Goal: Task Accomplishment & Management: Manage account settings

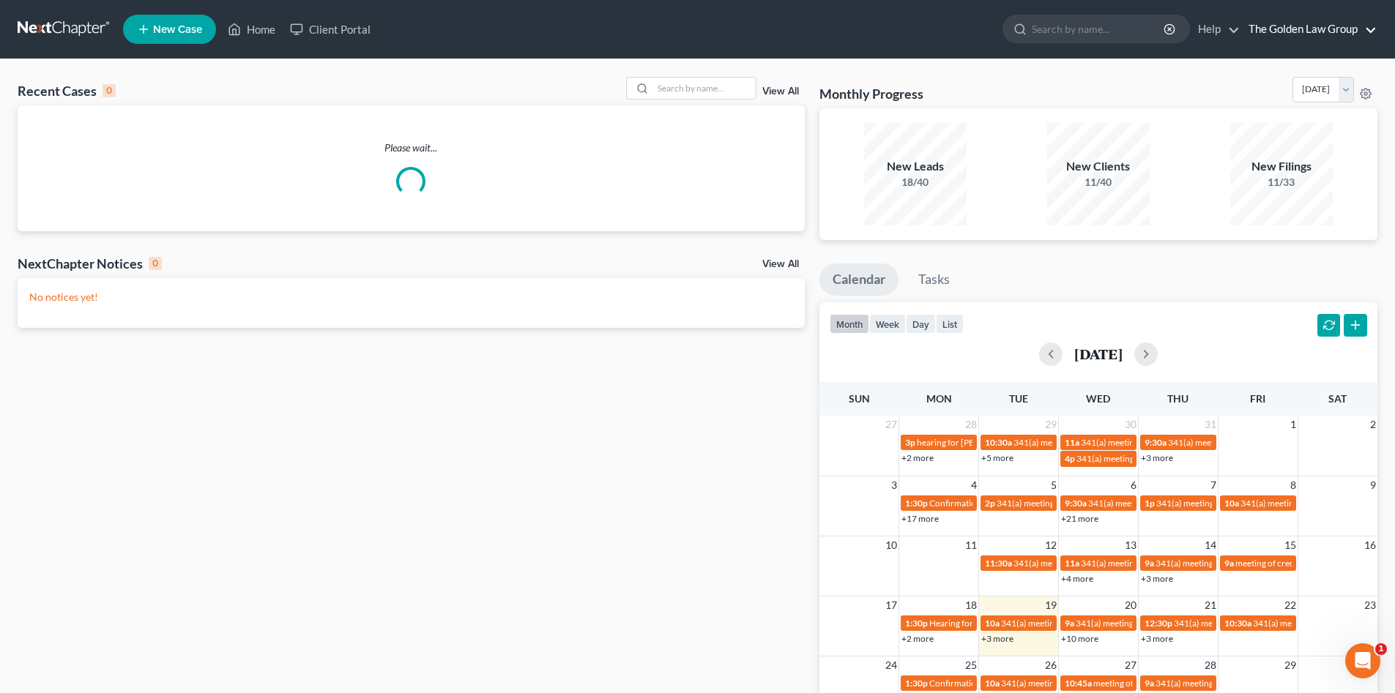
click at [1312, 29] on link "The Golden Law Group" at bounding box center [1308, 29] width 135 height 26
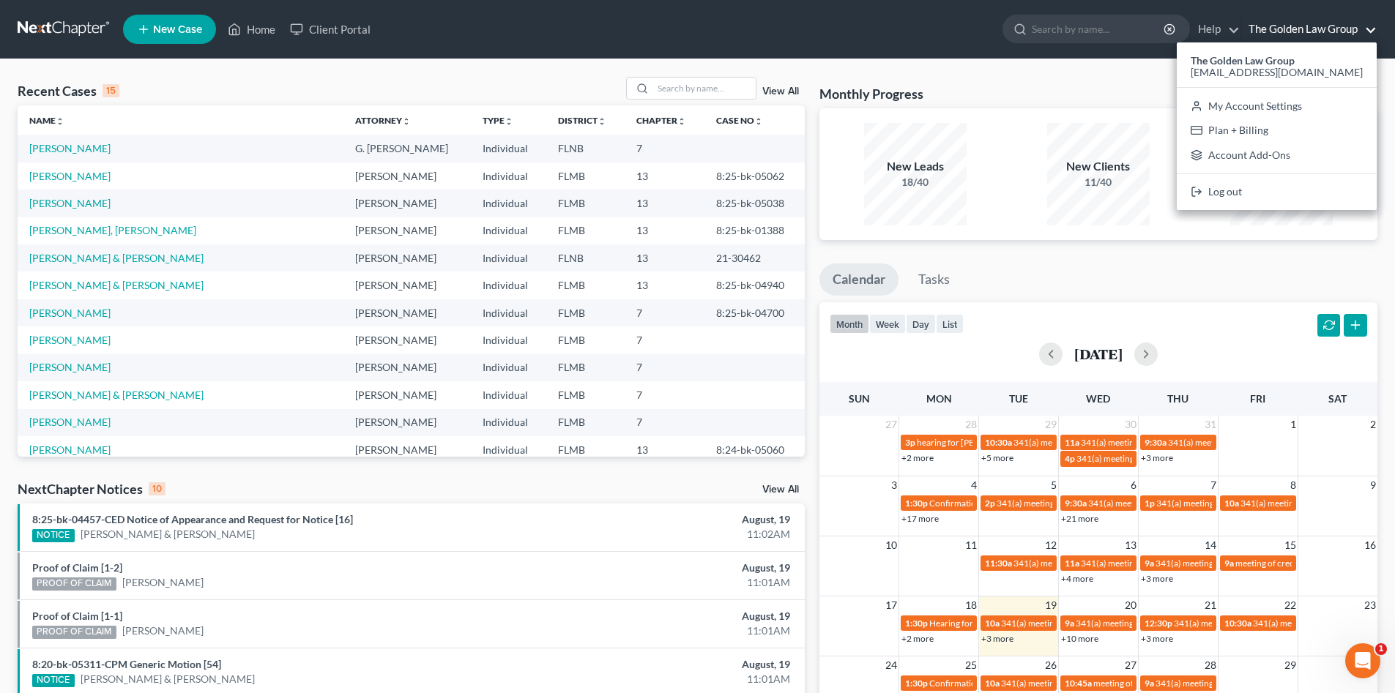
click at [868, 14] on ul "New Case Home Client Portal - No Result - See all results Or Press Enter... Hel…" at bounding box center [750, 29] width 1254 height 38
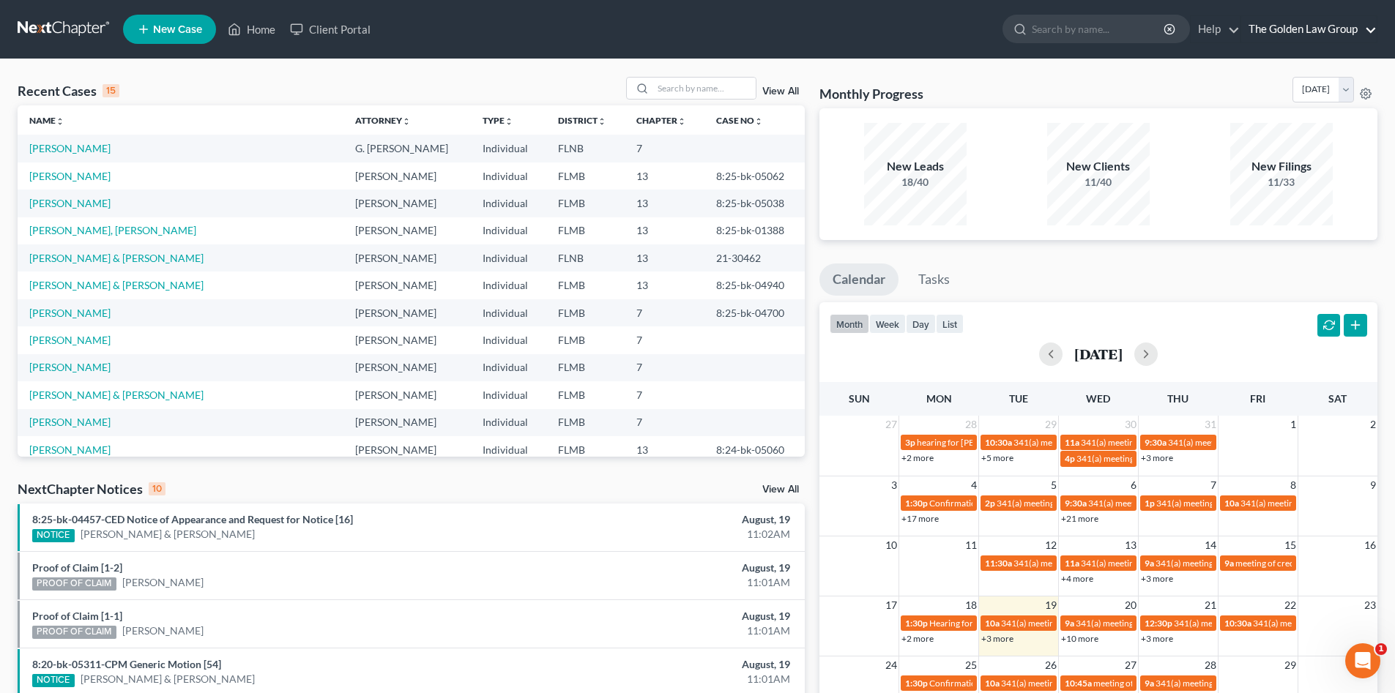
click at [1289, 23] on link "The Golden Law Group" at bounding box center [1308, 29] width 135 height 26
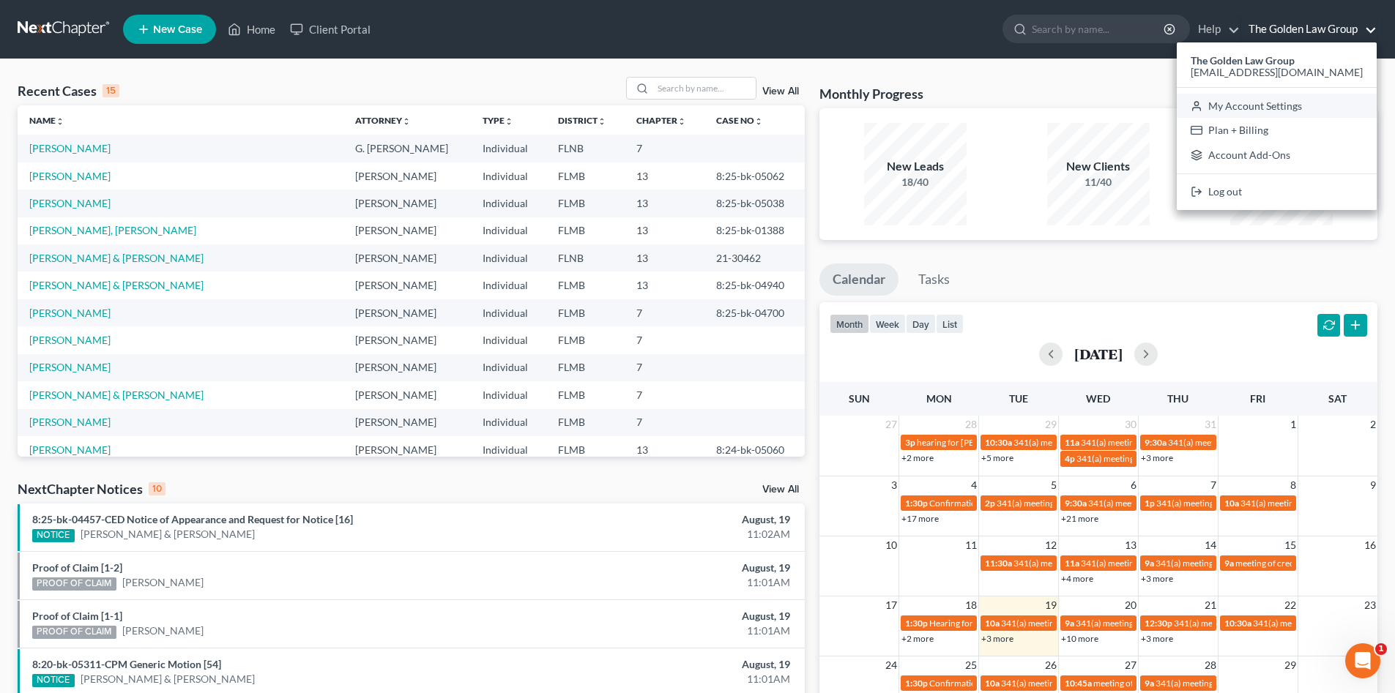
click at [1300, 108] on link "My Account Settings" at bounding box center [1277, 106] width 200 height 25
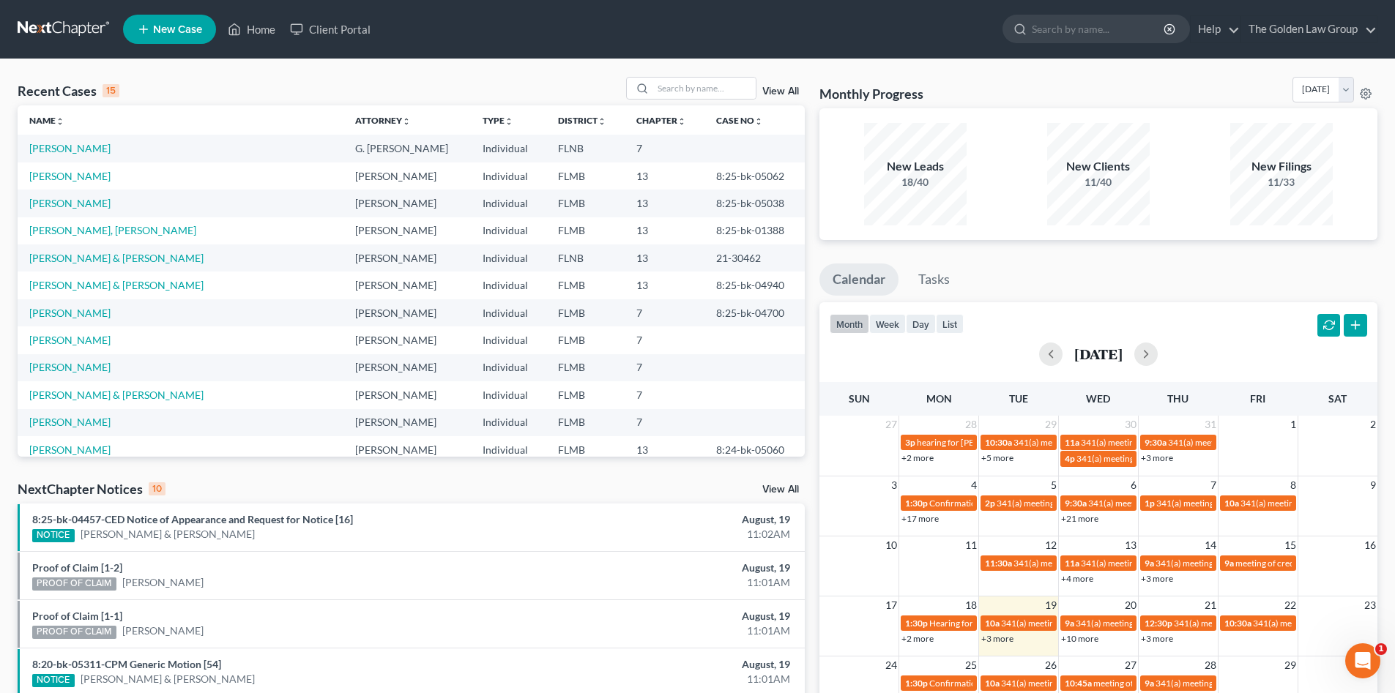
select select "24"
select select "9"
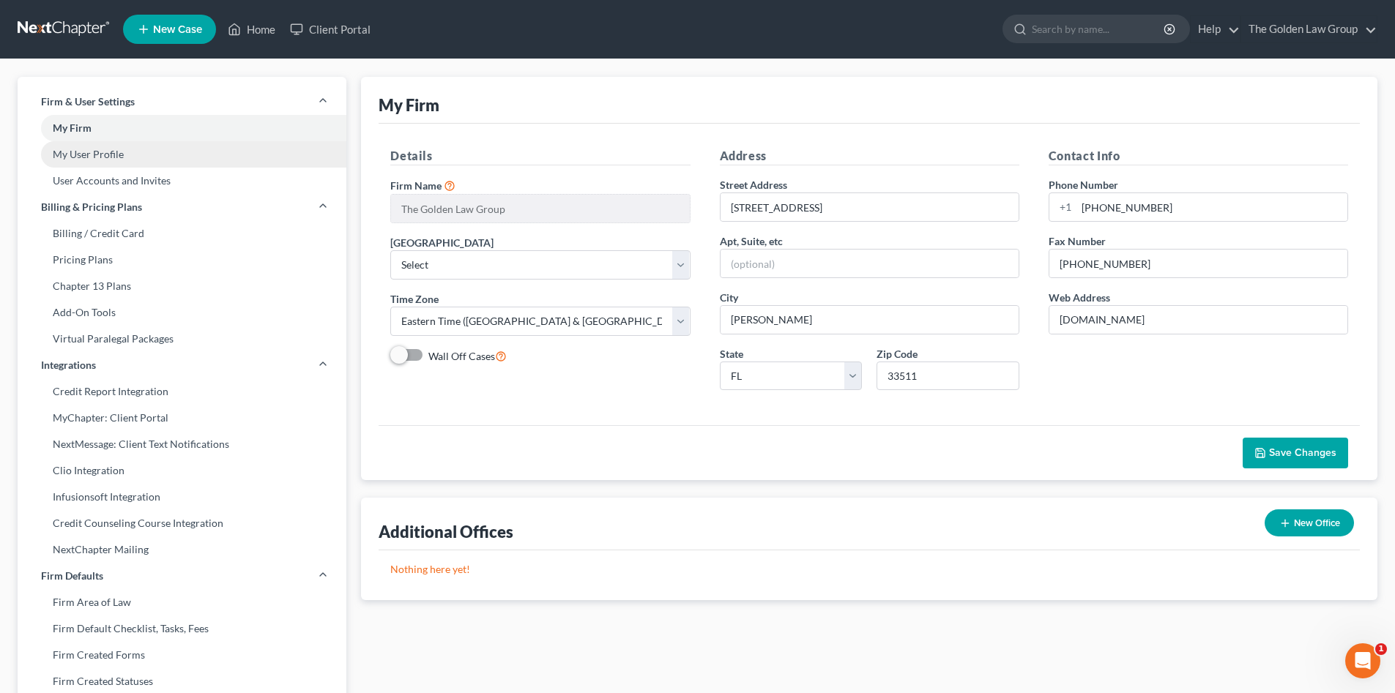
click at [130, 152] on link "My User Profile" at bounding box center [182, 154] width 329 height 26
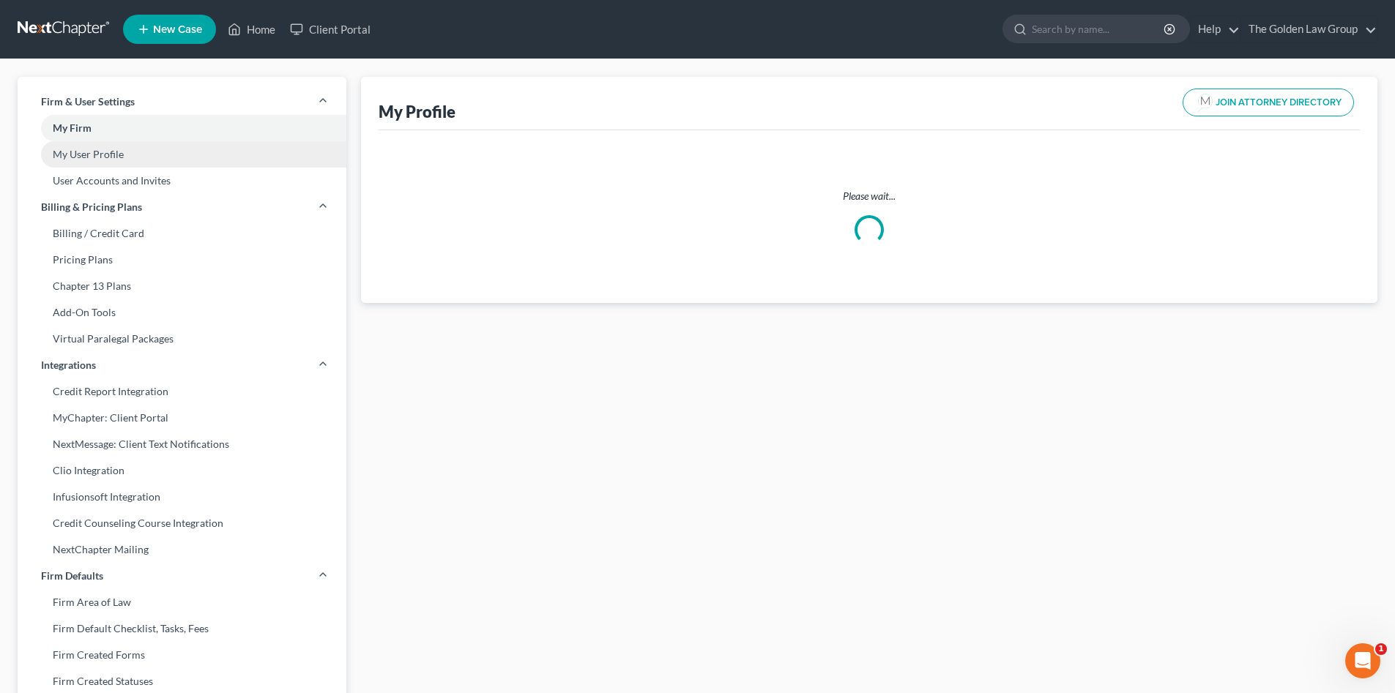
select select "9"
select select "15"
select select "attorney"
select select "0"
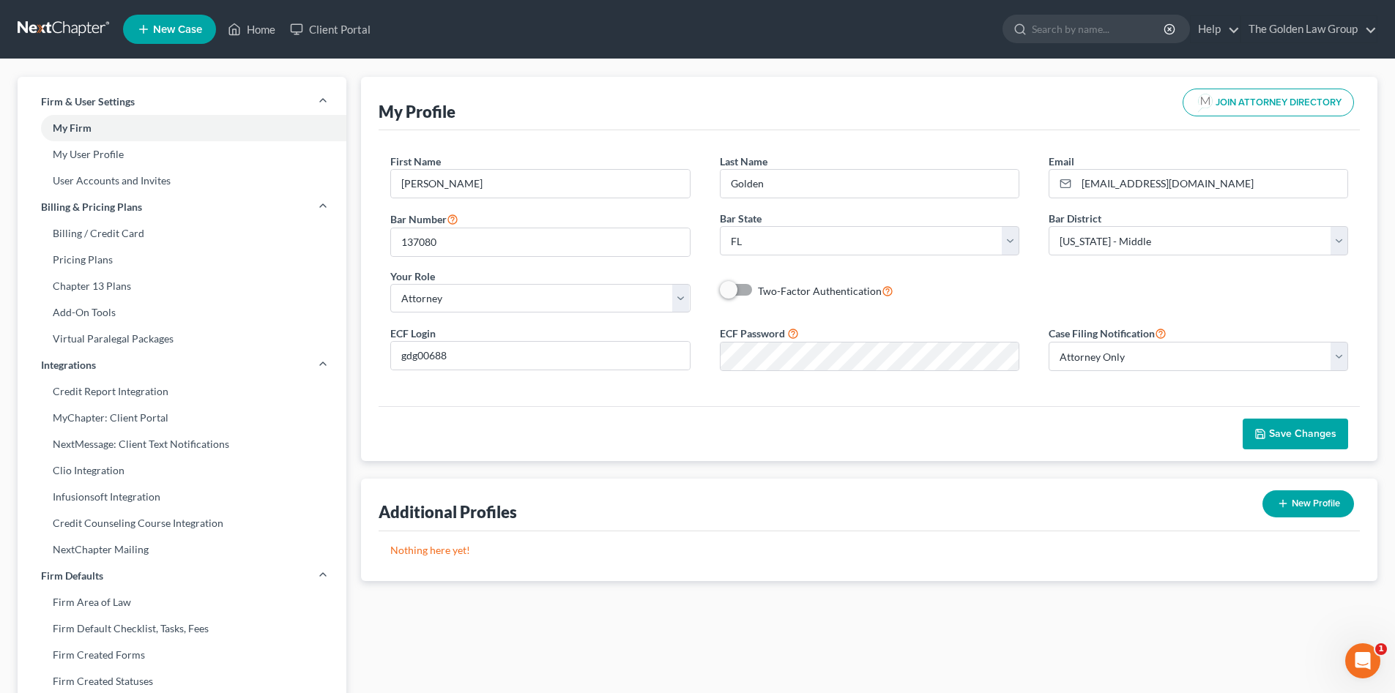
click at [1285, 509] on icon "button" at bounding box center [1283, 504] width 12 height 12
select select "15"
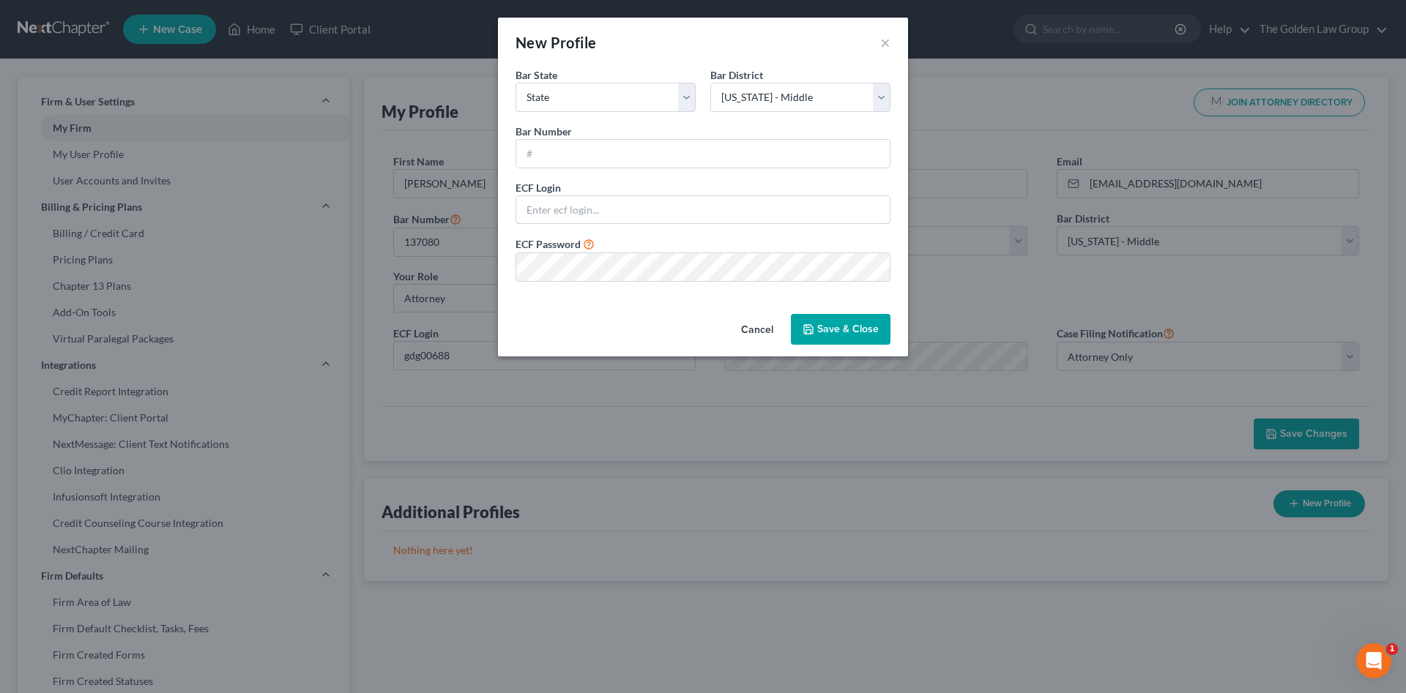
type input "[PERSON_NAME][EMAIL_ADDRESS][DOMAIN_NAME]"
click at [687, 97] on select "State [US_STATE] AK AR AZ CA CO CT DE DC [GEOGRAPHIC_DATA] [GEOGRAPHIC_DATA] GU…" at bounding box center [606, 97] width 180 height 29
select select "9"
click at [516, 83] on select "State [US_STATE] AK AR AZ CA CO CT DE DC [GEOGRAPHIC_DATA] [GEOGRAPHIC_DATA] GU…" at bounding box center [606, 97] width 180 height 29
click at [753, 93] on select "Select [US_STATE] - [GEOGRAPHIC_DATA] [US_STATE] - [GEOGRAPHIC_DATA][US_STATE] …" at bounding box center [800, 97] width 180 height 29
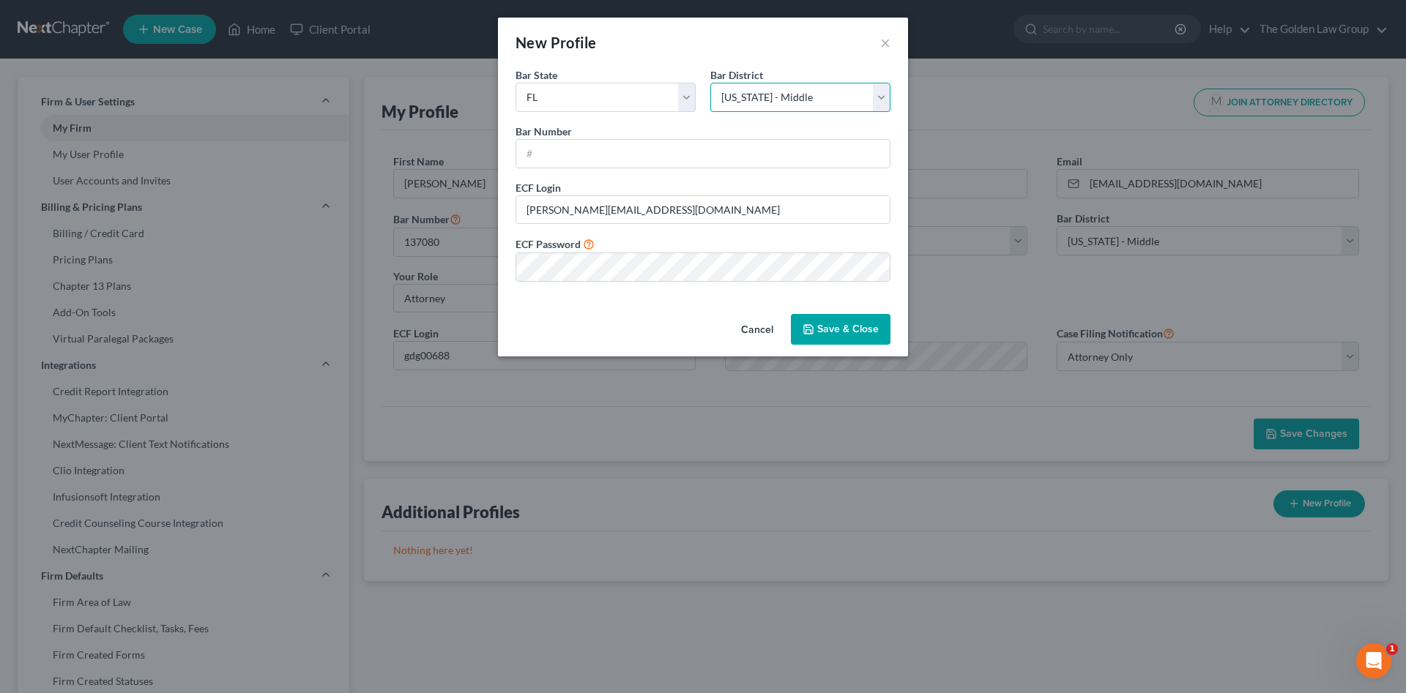
select select "16"
click at [710, 83] on select "Select [US_STATE] - [GEOGRAPHIC_DATA] [US_STATE] - [GEOGRAPHIC_DATA][US_STATE] …" at bounding box center [800, 97] width 180 height 29
click at [613, 328] on div "Cancel Save & Close" at bounding box center [703, 332] width 410 height 48
drag, startPoint x: 678, startPoint y: 205, endPoint x: 469, endPoint y: 186, distance: 209.6
click at [469, 186] on div "New Profile × Bar State * State [US_STATE] AK AR AZ CA CO CT DE DC [GEOGRAPHIC_…" at bounding box center [703, 346] width 1406 height 693
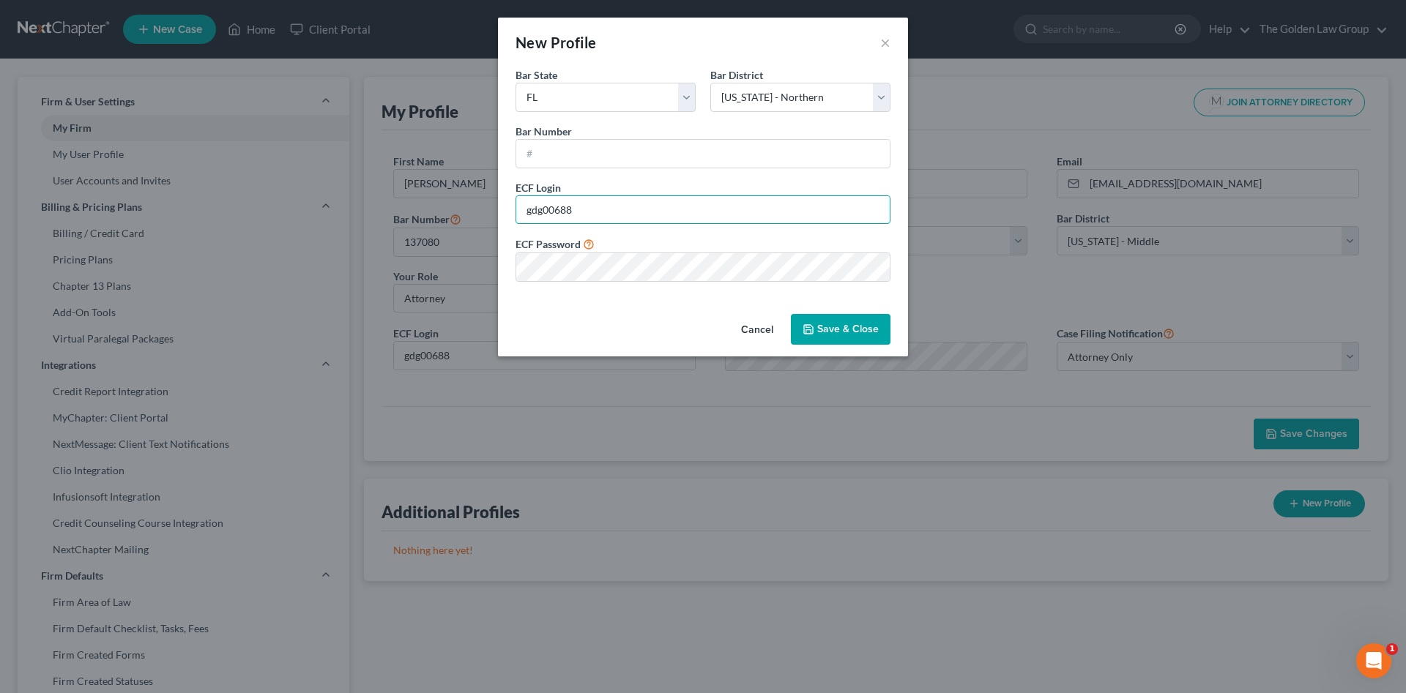
type input "gdg00688"
click at [508, 278] on div "ECF Password *" at bounding box center [703, 259] width 390 height 46
click at [508, 305] on div "Bar State * State [US_STATE] AK AR AZ CA CO CT DE DC [GEOGRAPHIC_DATA] [GEOGRAP…" at bounding box center [703, 187] width 410 height 241
click at [833, 332] on button "Save & Close" at bounding box center [841, 329] width 100 height 31
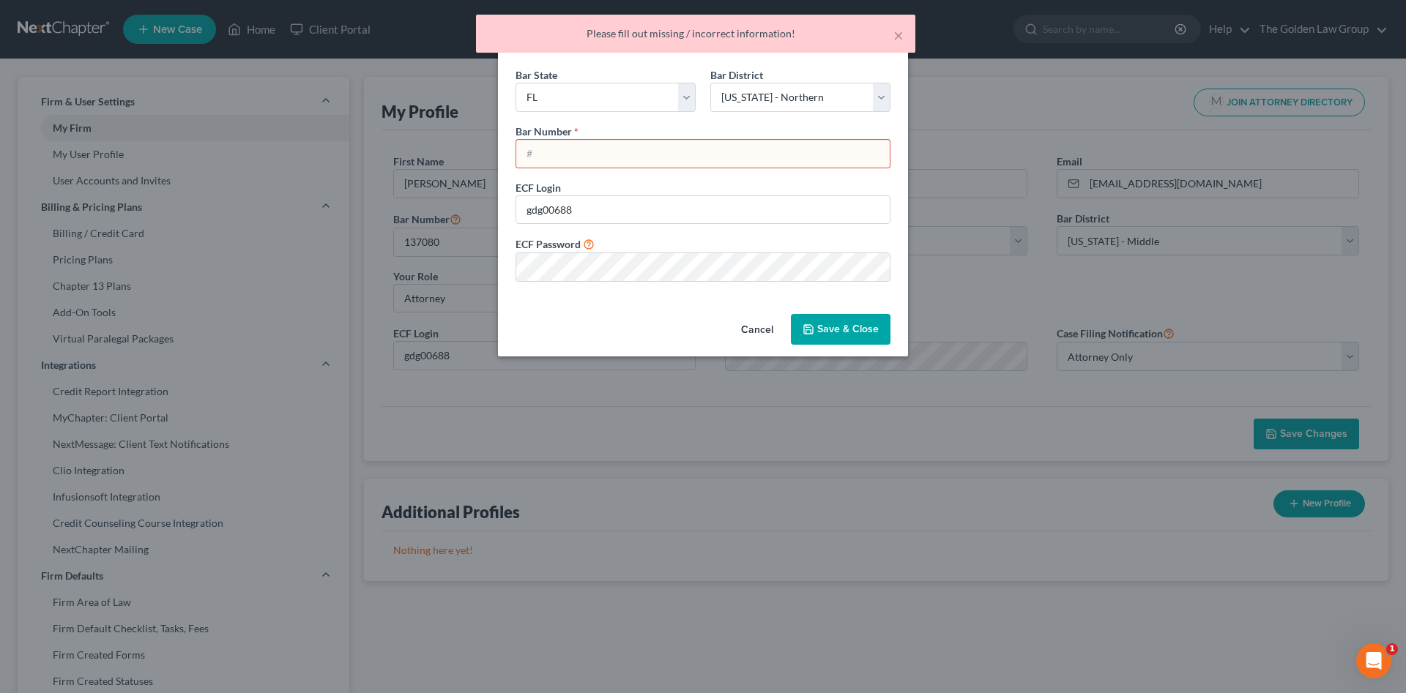
click at [567, 157] on input "text" at bounding box center [702, 154] width 373 height 28
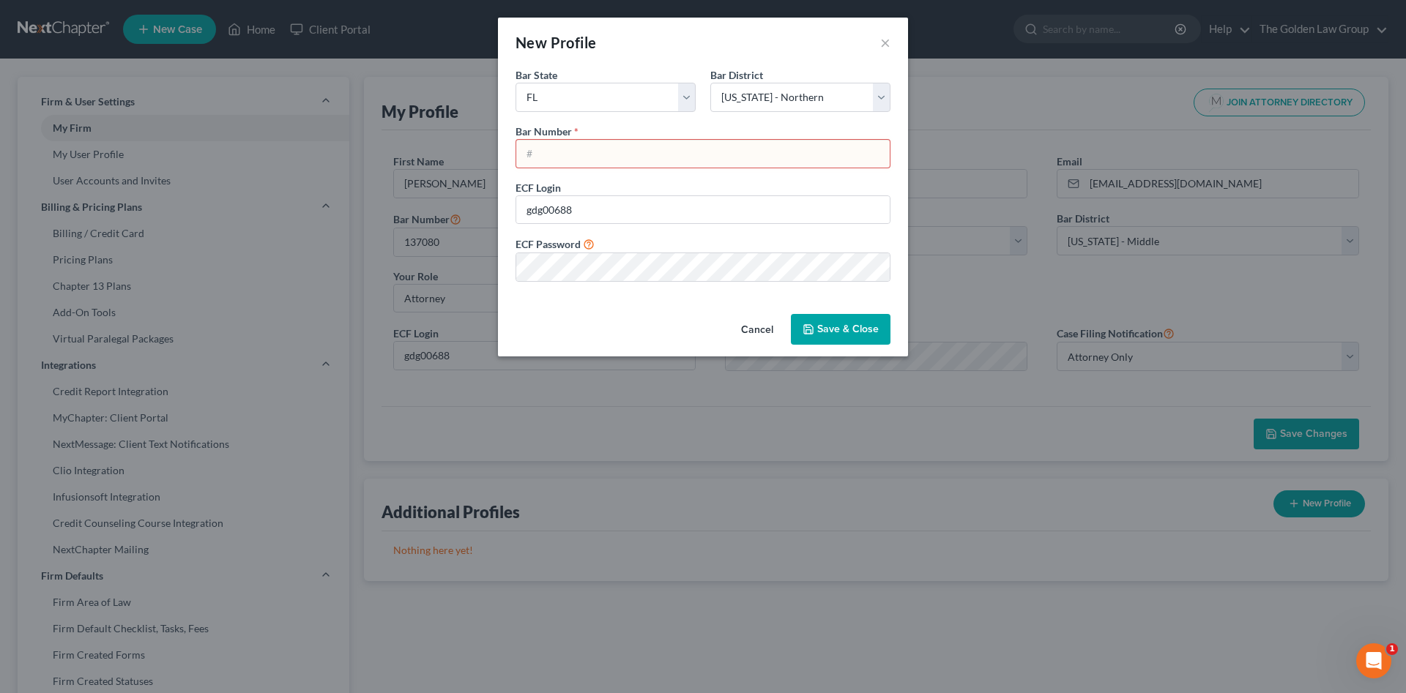
click at [567, 157] on input "text" at bounding box center [702, 154] width 373 height 28
type input "137080"
drag, startPoint x: 622, startPoint y: 316, endPoint x: 785, endPoint y: 327, distance: 163.6
click at [636, 314] on div "Cancel Save & Close" at bounding box center [703, 332] width 410 height 48
click at [843, 338] on button "Save & Close" at bounding box center [841, 329] width 100 height 31
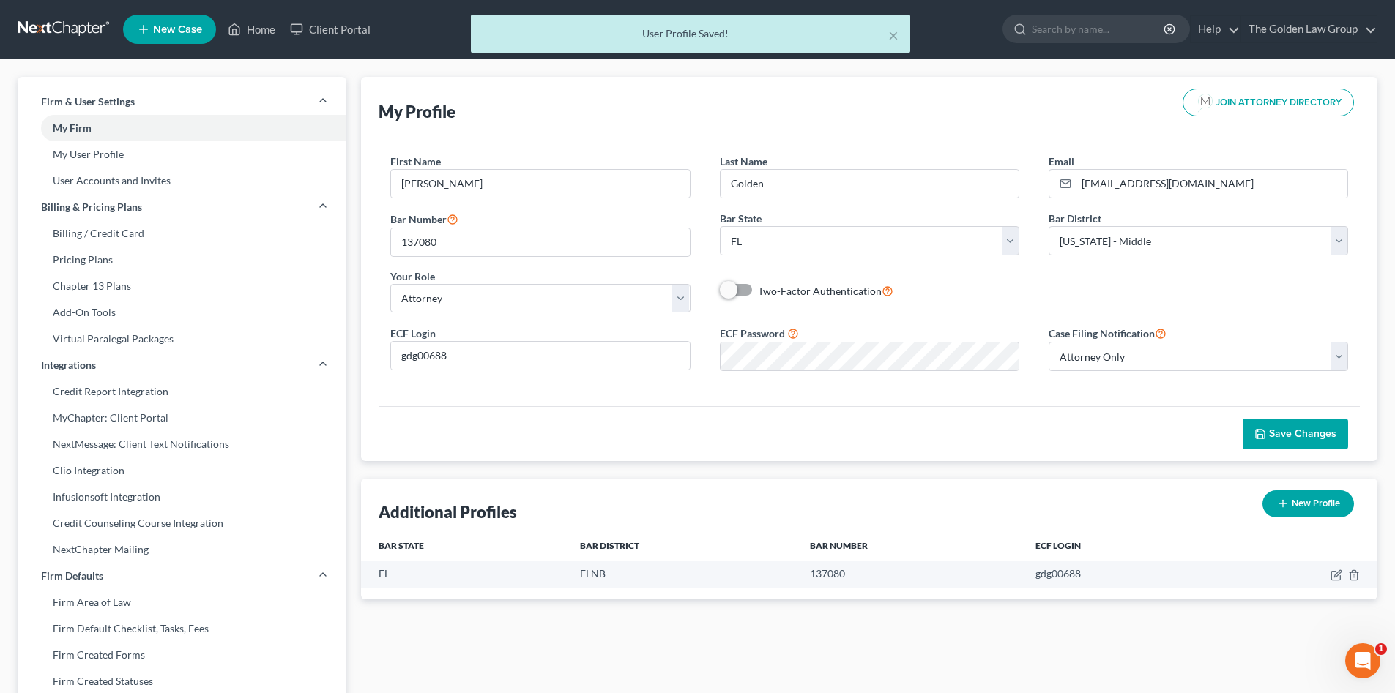
click at [1095, 428] on div "Save Changes" at bounding box center [869, 433] width 981 height 55
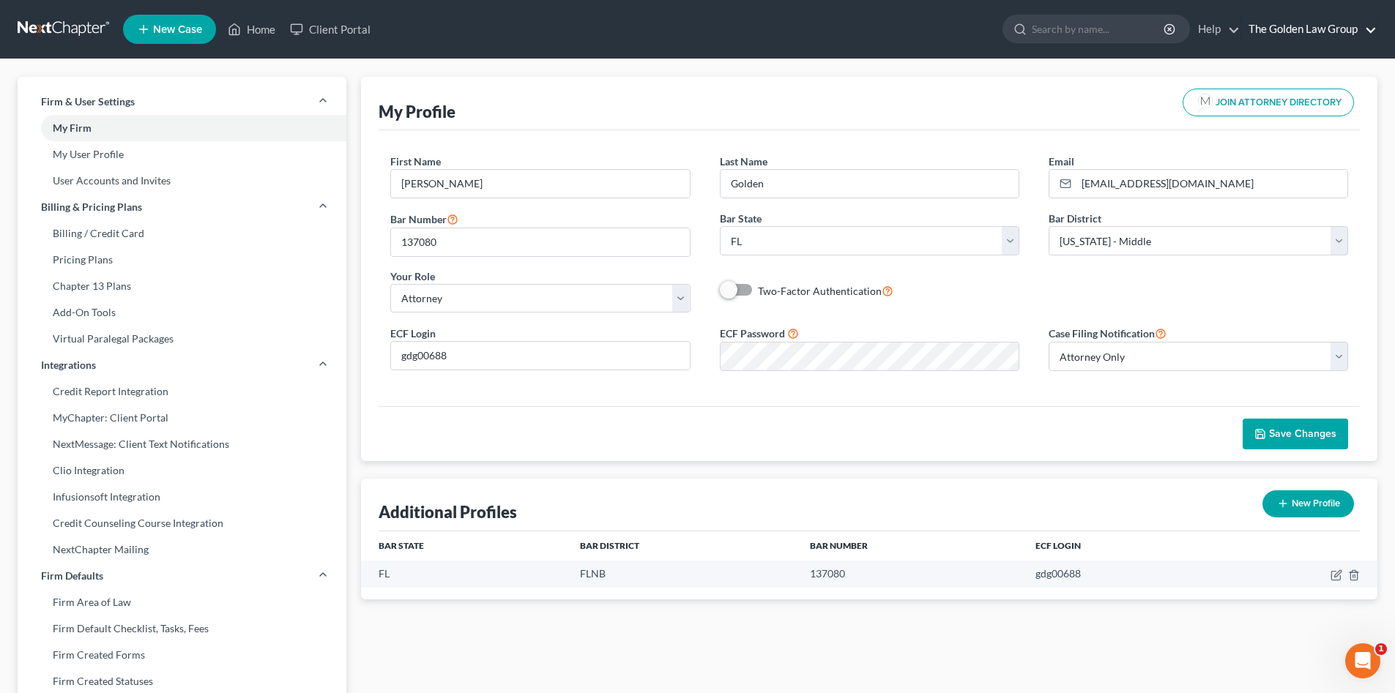
click at [1279, 31] on link "The Golden Law Group" at bounding box center [1308, 29] width 135 height 26
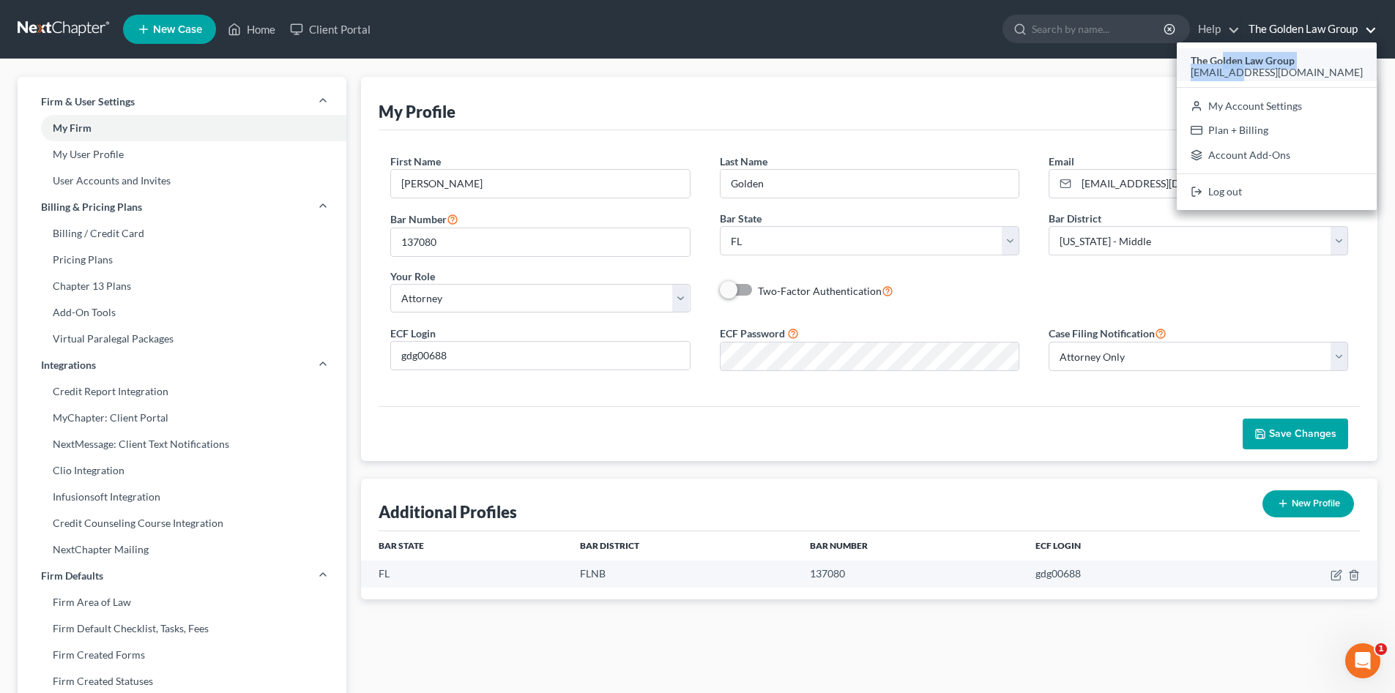
drag, startPoint x: 1301, startPoint y: 67, endPoint x: 1282, endPoint y: 52, distance: 24.0
click at [1282, 52] on div "The Golden Law Group [EMAIL_ADDRESS][DOMAIN_NAME]" at bounding box center [1277, 64] width 200 height 33
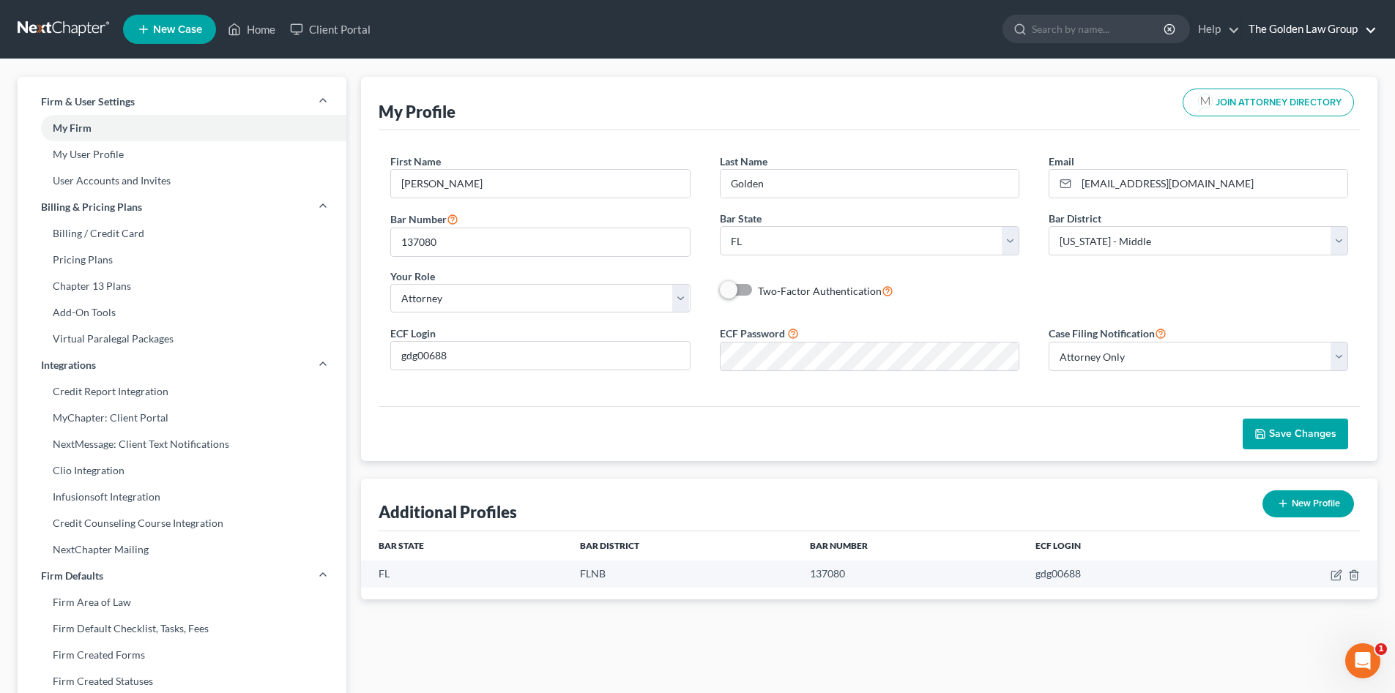
click at [1278, 28] on link "The Golden Law Group" at bounding box center [1308, 29] width 135 height 26
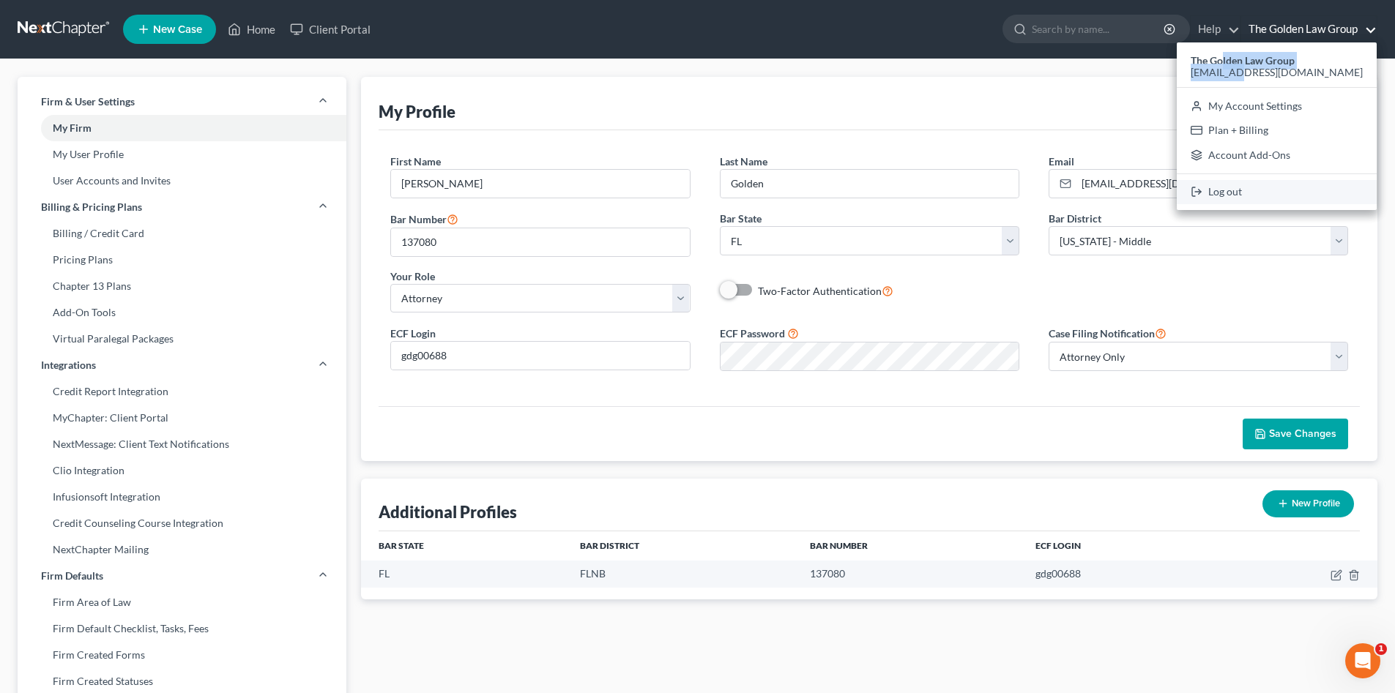
click at [1296, 195] on link "Log out" at bounding box center [1277, 192] width 200 height 25
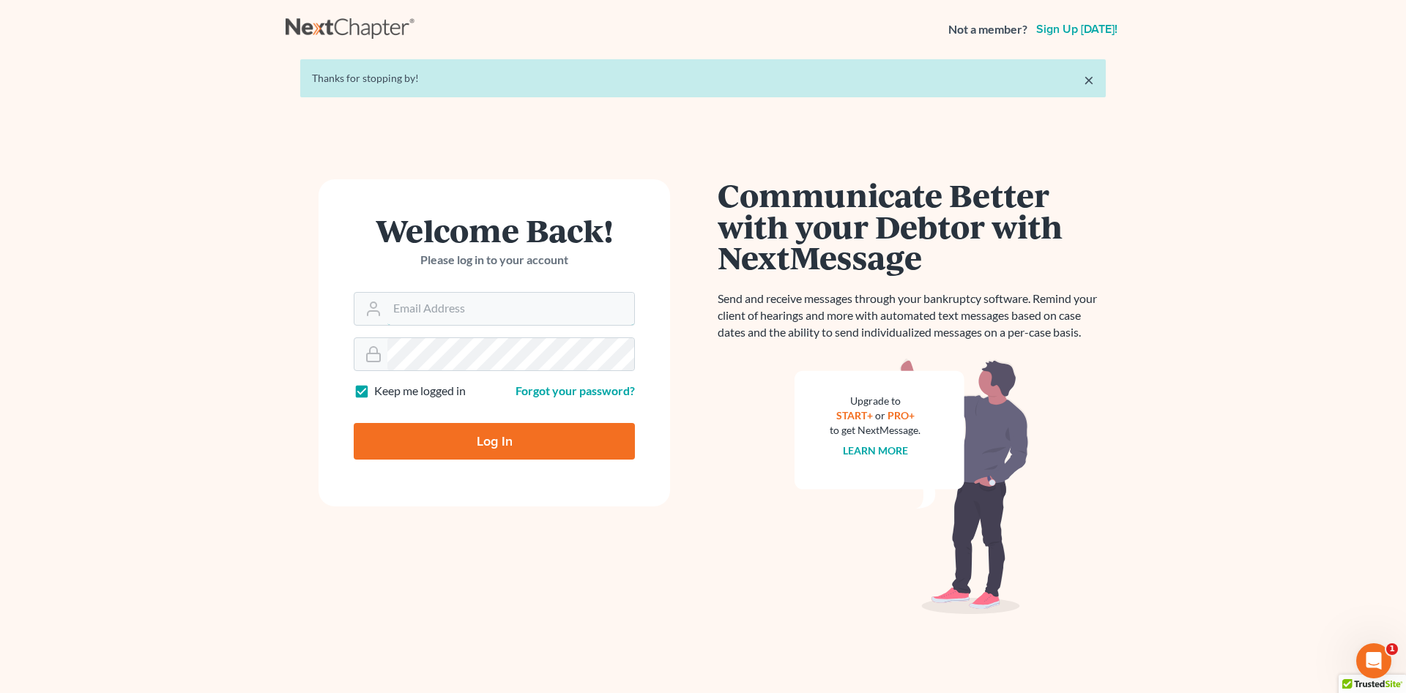
type input "[PERSON_NAME][EMAIL_ADDRESS][DOMAIN_NAME]"
click at [532, 439] on input "Log In" at bounding box center [494, 441] width 281 height 37
type input "Thinking..."
